Goal: Task Accomplishment & Management: Complete application form

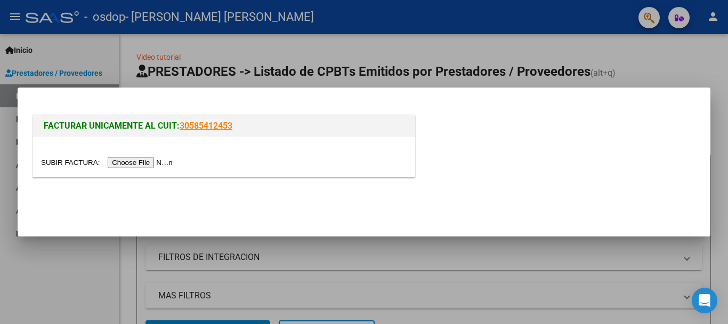
click at [160, 161] on input "file" at bounding box center [108, 162] width 135 height 11
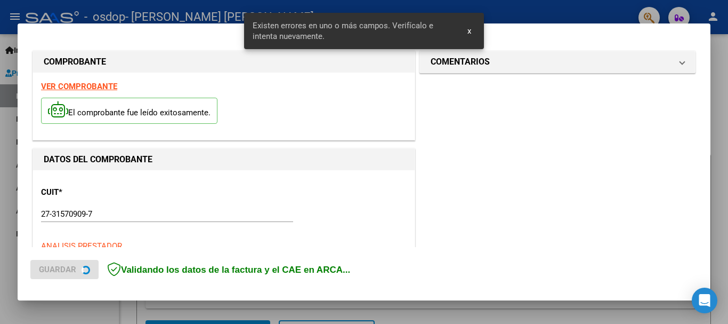
scroll to position [266, 0]
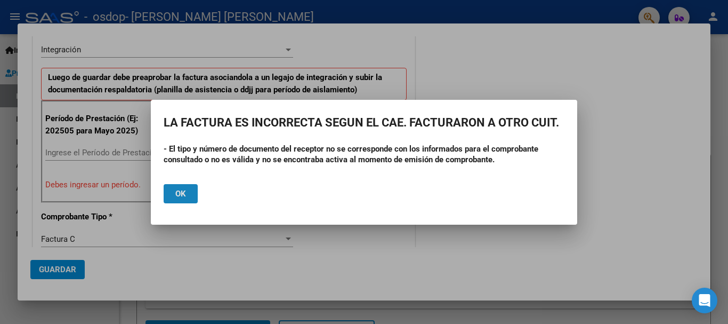
click at [185, 192] on span "Ok" at bounding box center [180, 194] width 11 height 10
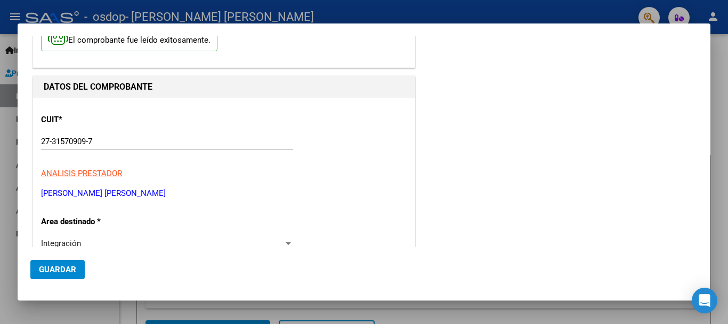
scroll to position [0, 0]
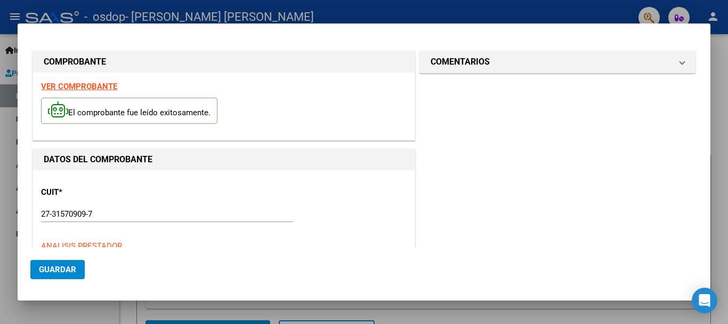
click at [6, 128] on div at bounding box center [364, 162] width 728 height 324
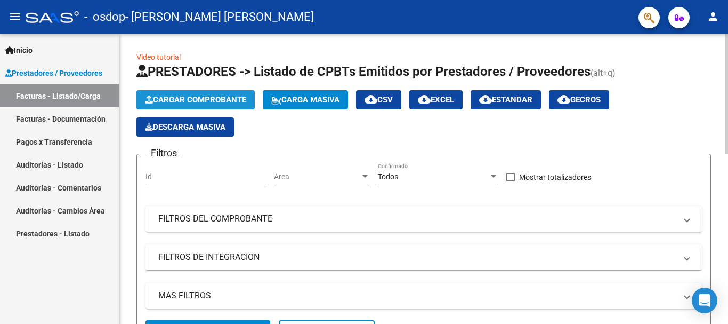
click at [197, 99] on span "Cargar Comprobante" at bounding box center [195, 100] width 101 height 10
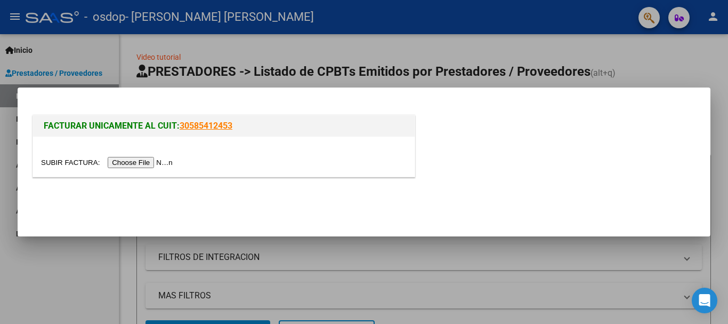
click at [13, 225] on div at bounding box center [364, 162] width 728 height 324
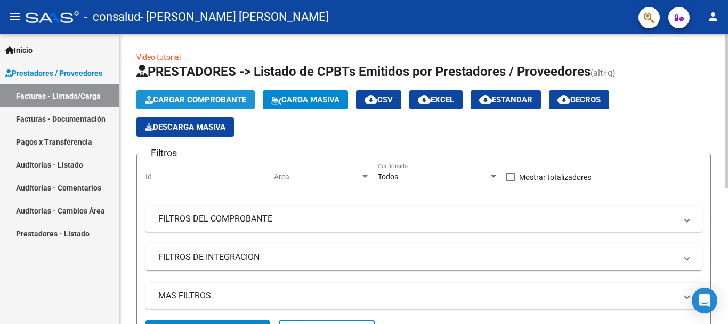
click at [190, 99] on span "Cargar Comprobante" at bounding box center [195, 100] width 101 height 10
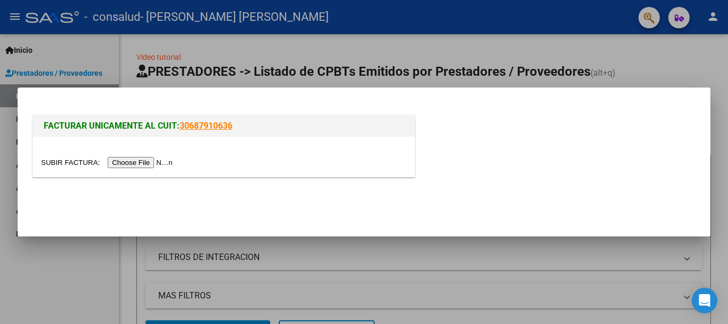
click at [154, 161] on input "file" at bounding box center [108, 162] width 135 height 11
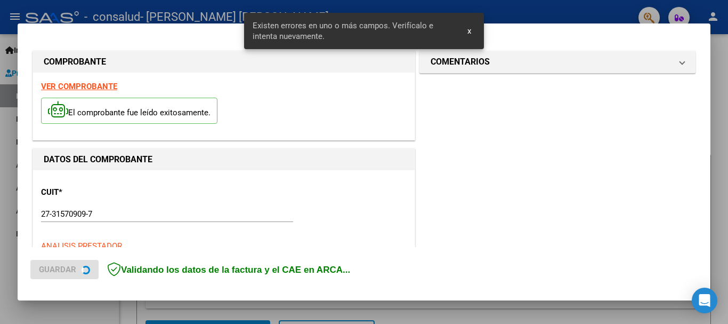
scroll to position [266, 0]
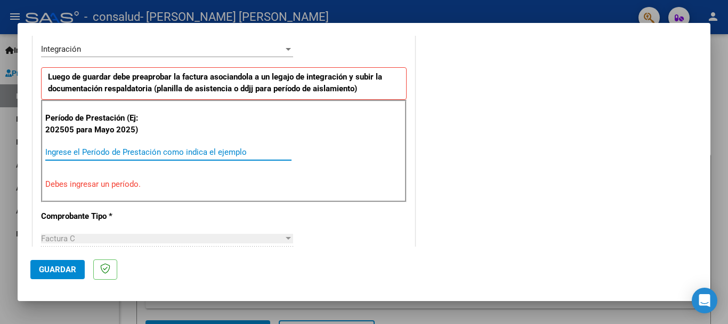
click at [165, 148] on input "Ingrese el Período de Prestación como indica el ejemplo" at bounding box center [168, 152] width 246 height 10
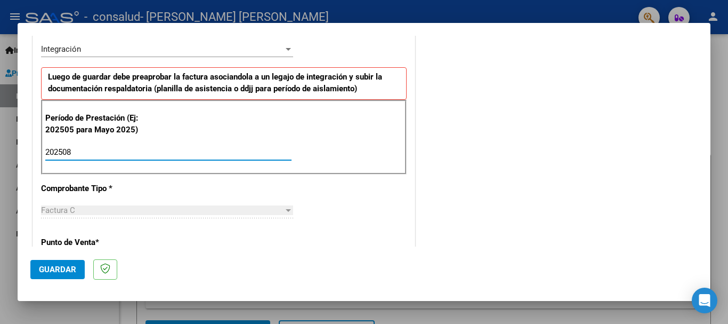
type input "202508"
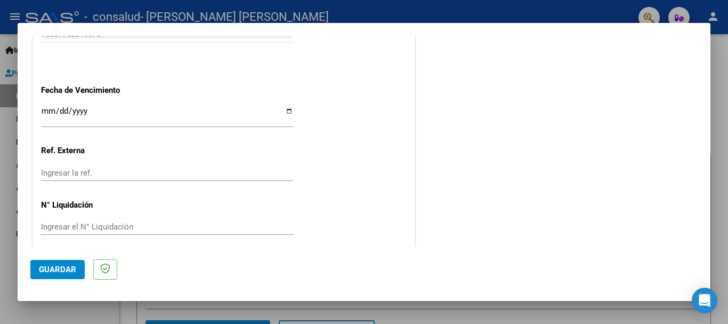
scroll to position [721, 0]
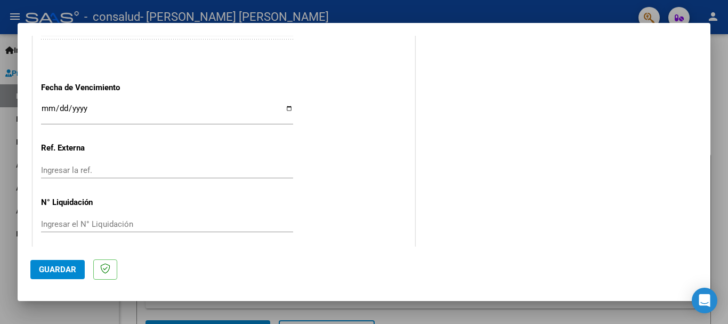
click at [45, 110] on input "Ingresar la fecha" at bounding box center [167, 112] width 252 height 17
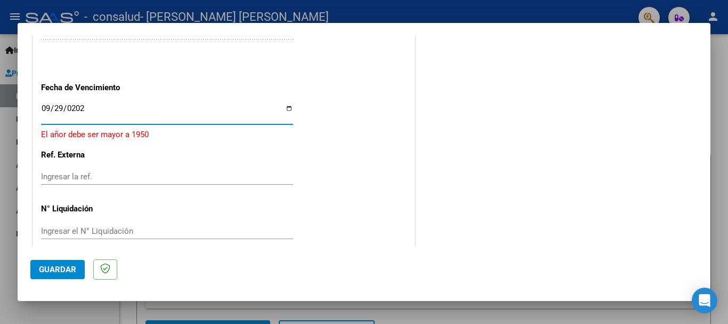
type input "[DATE]"
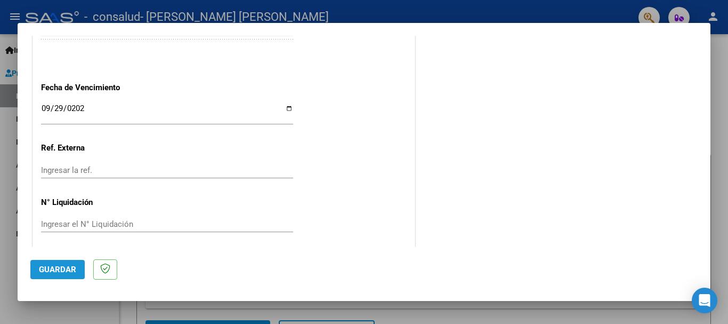
click at [59, 270] on span "Guardar" at bounding box center [57, 269] width 37 height 10
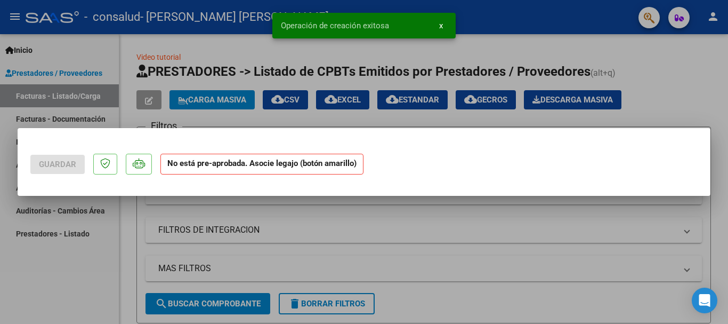
scroll to position [0, 0]
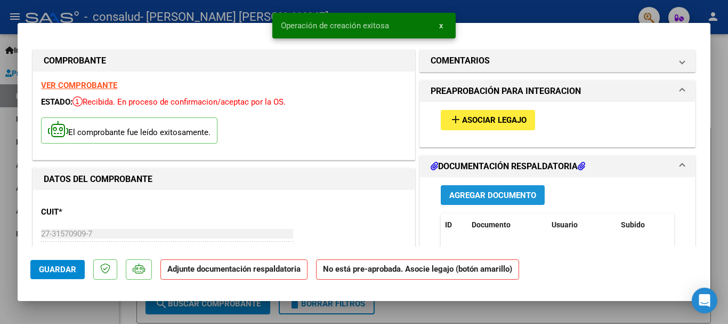
click at [508, 195] on span "Agregar Documento" at bounding box center [492, 195] width 87 height 10
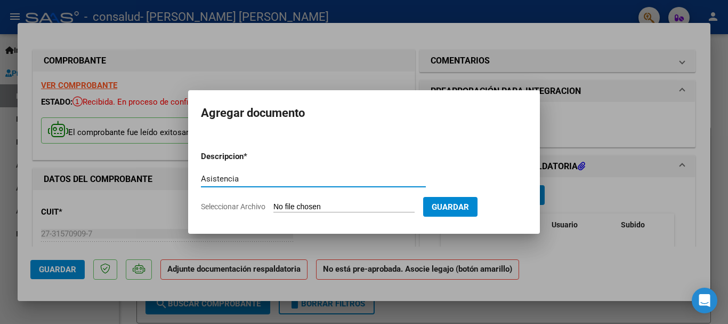
type input "Asistencia"
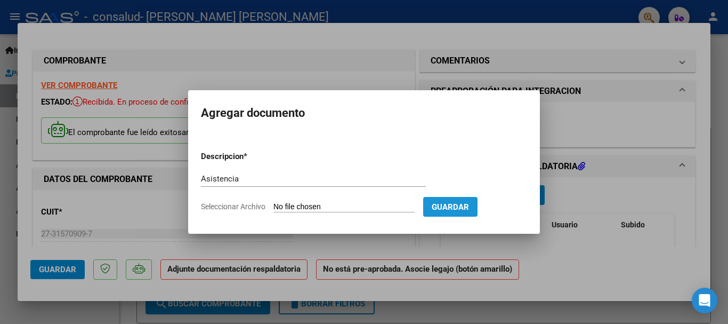
click at [467, 207] on span "Guardar" at bounding box center [450, 207] width 37 height 10
click at [329, 204] on input "Seleccionar Archivo" at bounding box center [343, 207] width 141 height 10
type input "C:\fakepath\asistencia AGOSTO.pdf"
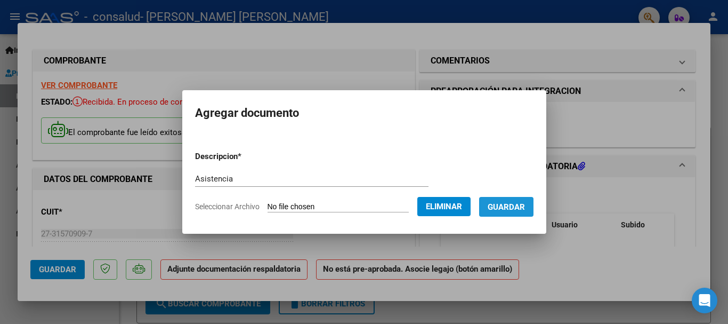
click at [514, 204] on span "Guardar" at bounding box center [506, 207] width 37 height 10
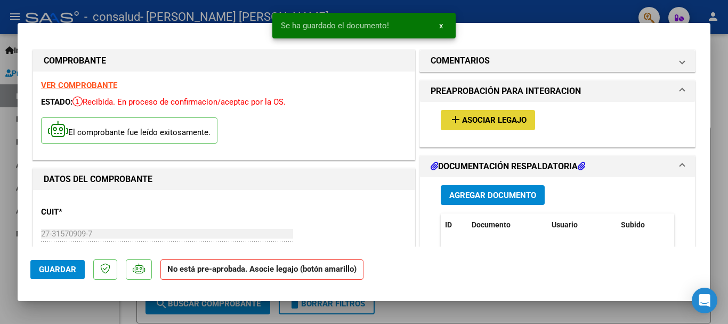
click at [485, 118] on span "Asociar Legajo" at bounding box center [494, 121] width 64 height 10
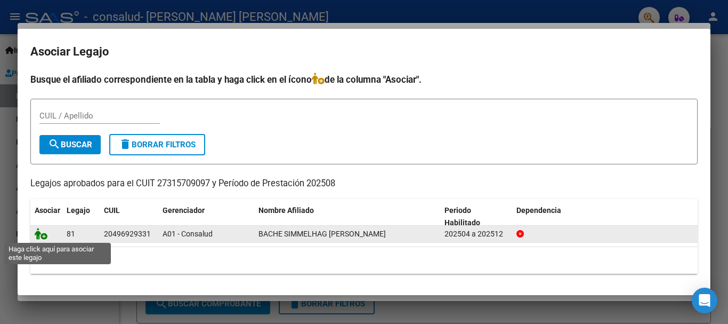
click at [42, 235] on icon at bounding box center [41, 234] width 13 height 12
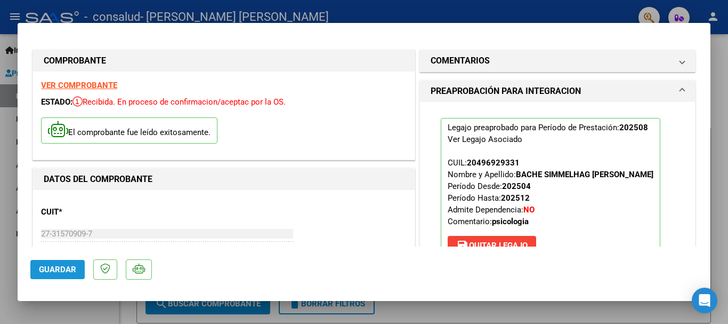
click at [55, 267] on span "Guardar" at bounding box center [57, 269] width 37 height 10
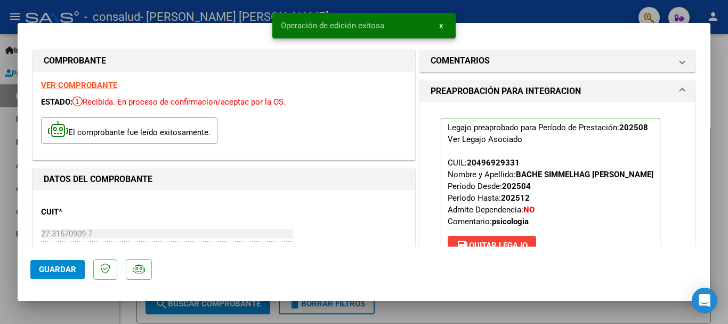
click at [723, 57] on div at bounding box center [364, 162] width 728 height 324
click at [723, 57] on div "Video tutorial PRESTADORES -> Listado de CPBTs Emitidos por Prestadores / Prove…" at bounding box center [423, 287] width 609 height 507
